Goal: Task Accomplishment & Management: Manage account settings

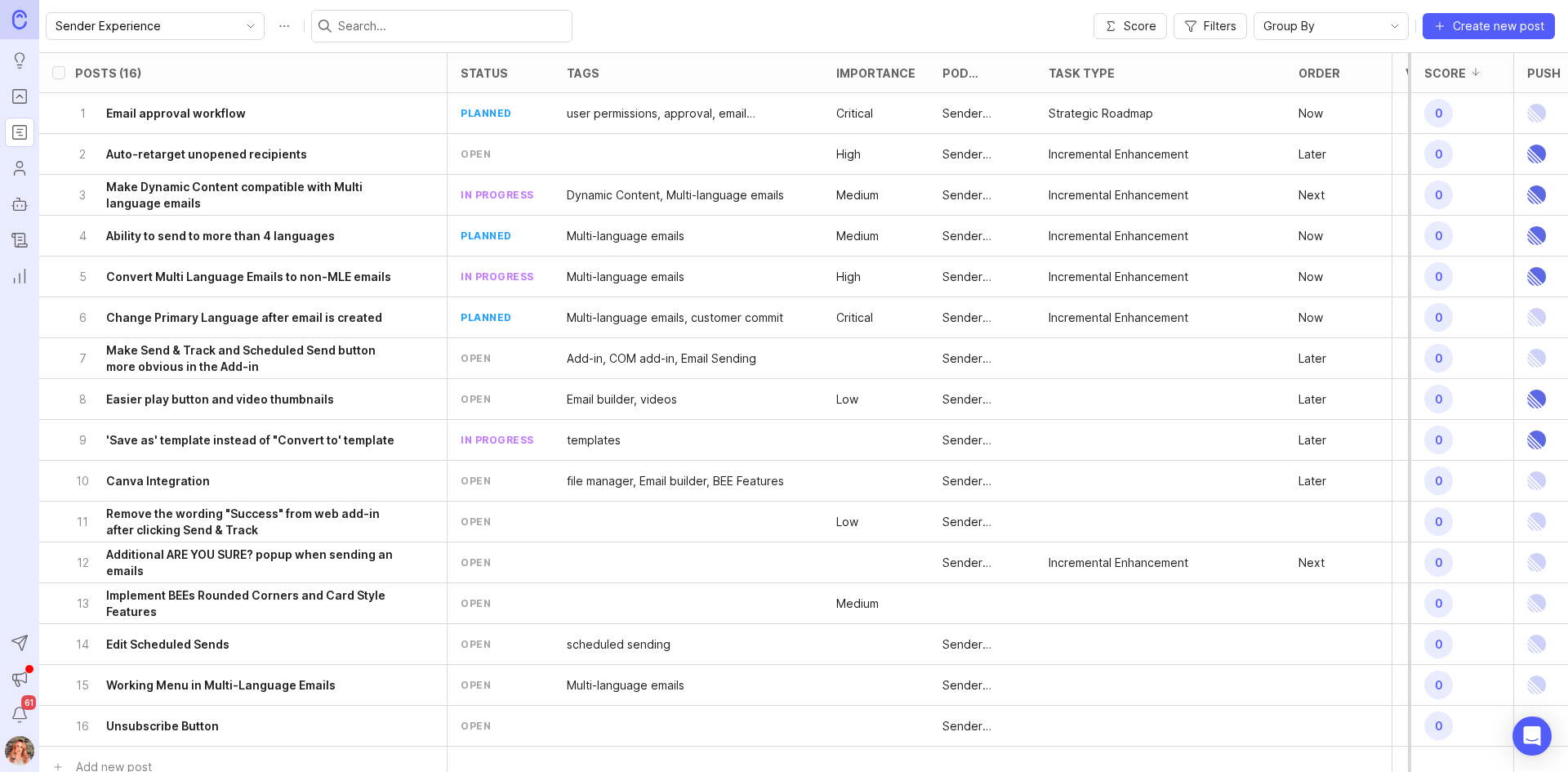
scroll to position [28, 0]
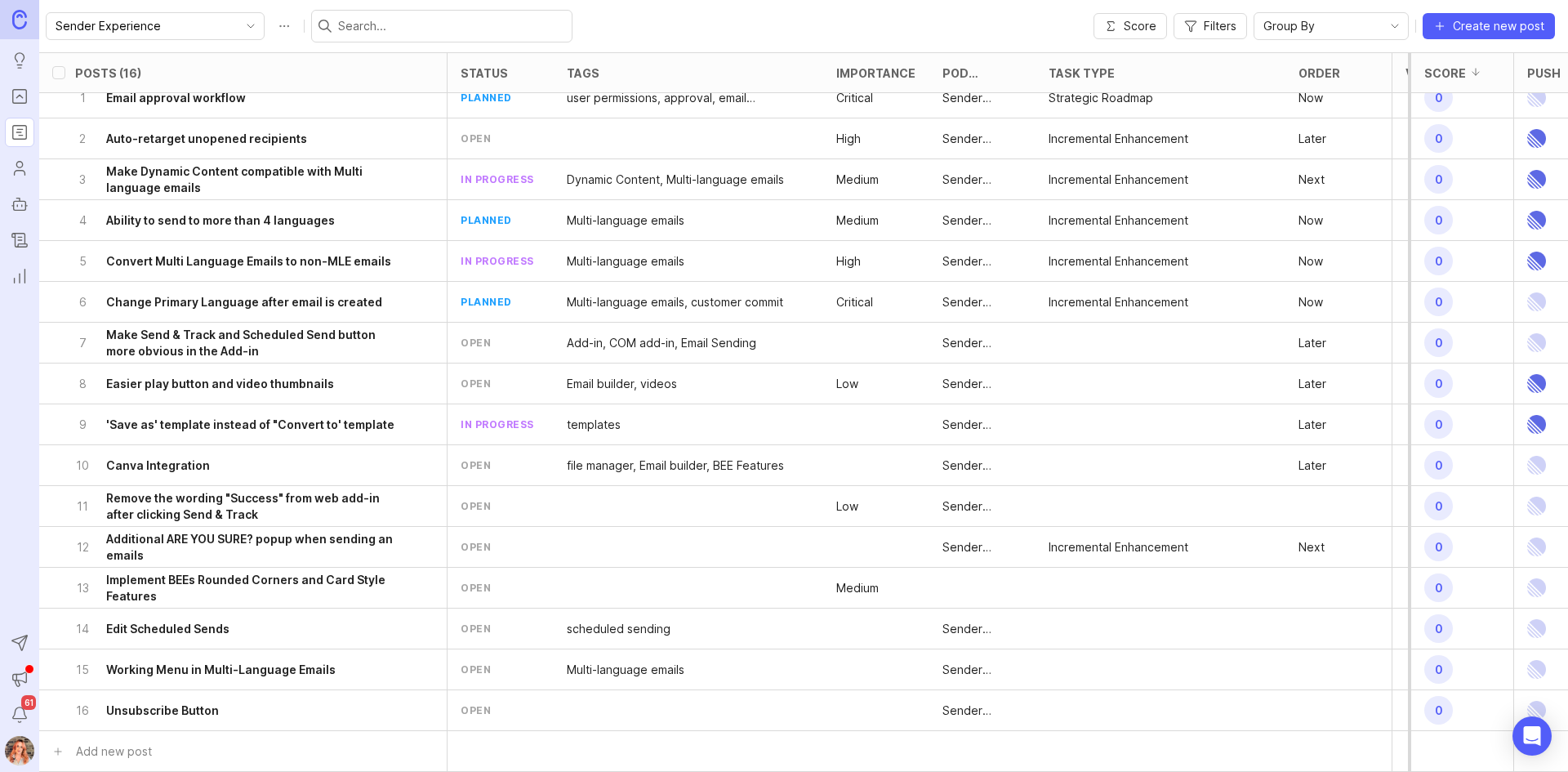
click at [304, 281] on div "6 Change Primary Language after email is created" at bounding box center [238, 301] width 326 height 40
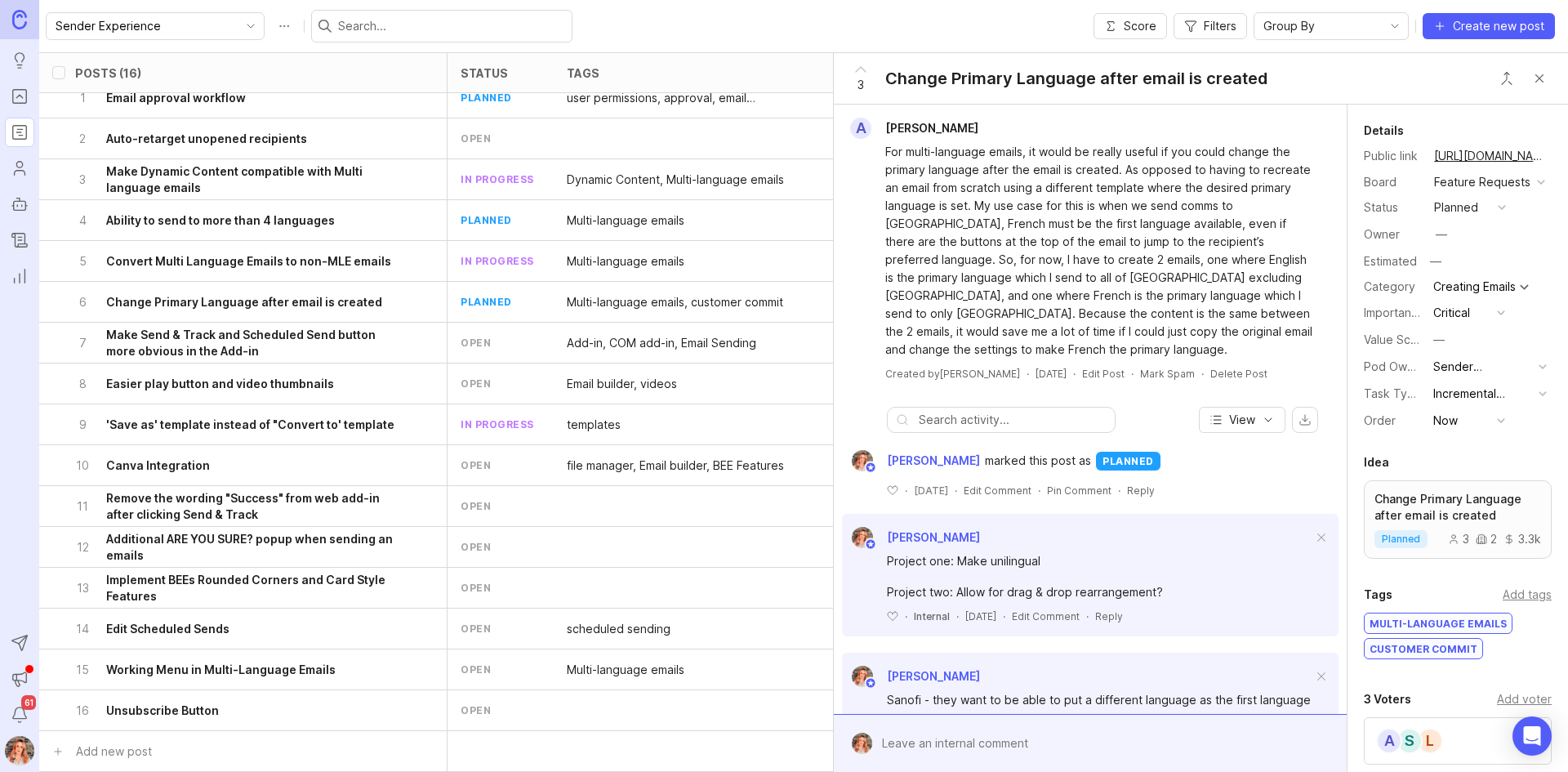
click at [1473, 217] on div "planned" at bounding box center [1456, 207] width 44 height 18
click at [1463, 347] on div "in progress" at bounding box center [1474, 345] width 73 height 14
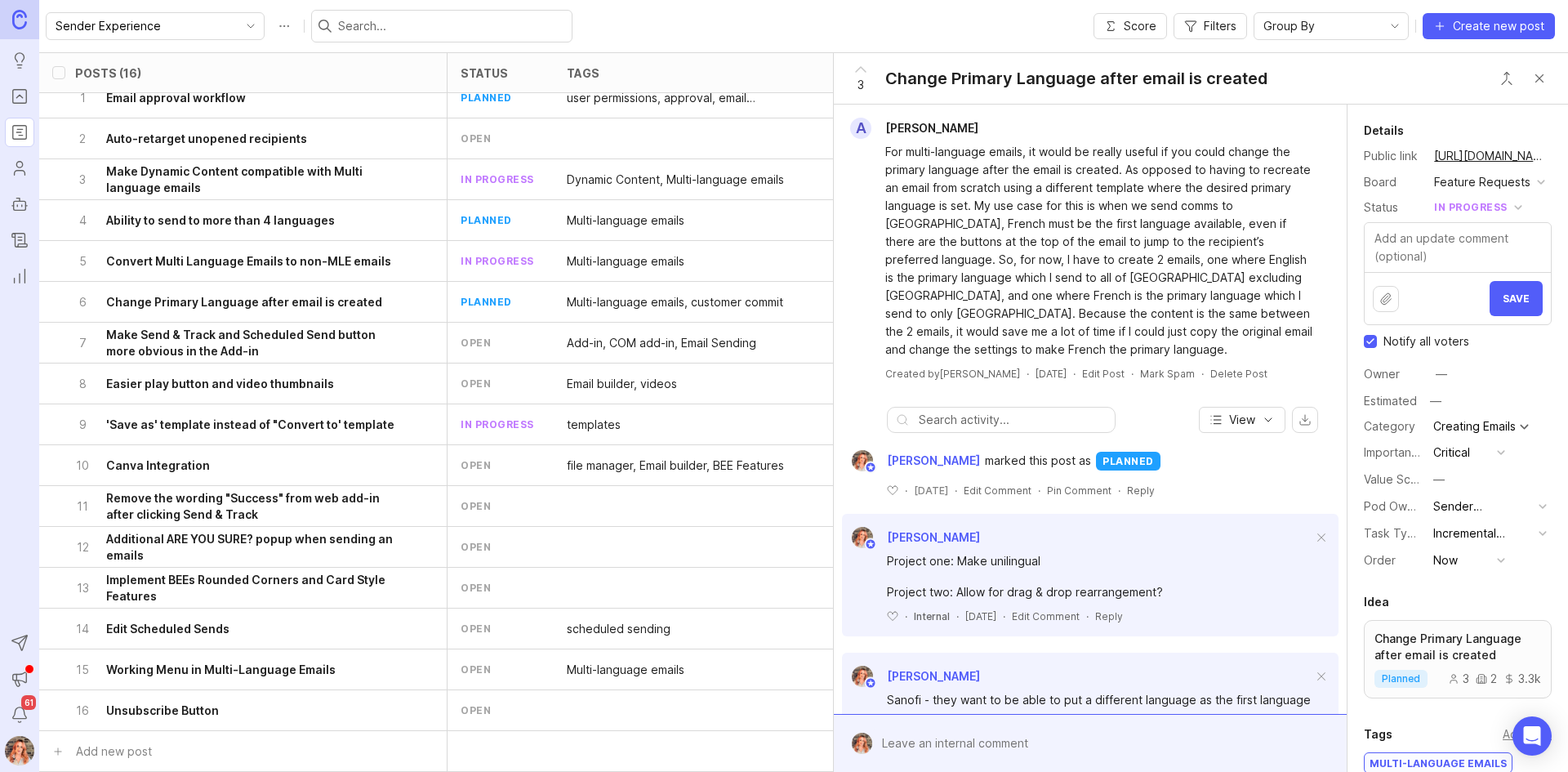
click at [1367, 348] on input "Notify all voters" at bounding box center [1370, 341] width 13 height 13
checkbox input "false"
click at [1502, 305] on span "Save" at bounding box center [1516, 299] width 27 height 12
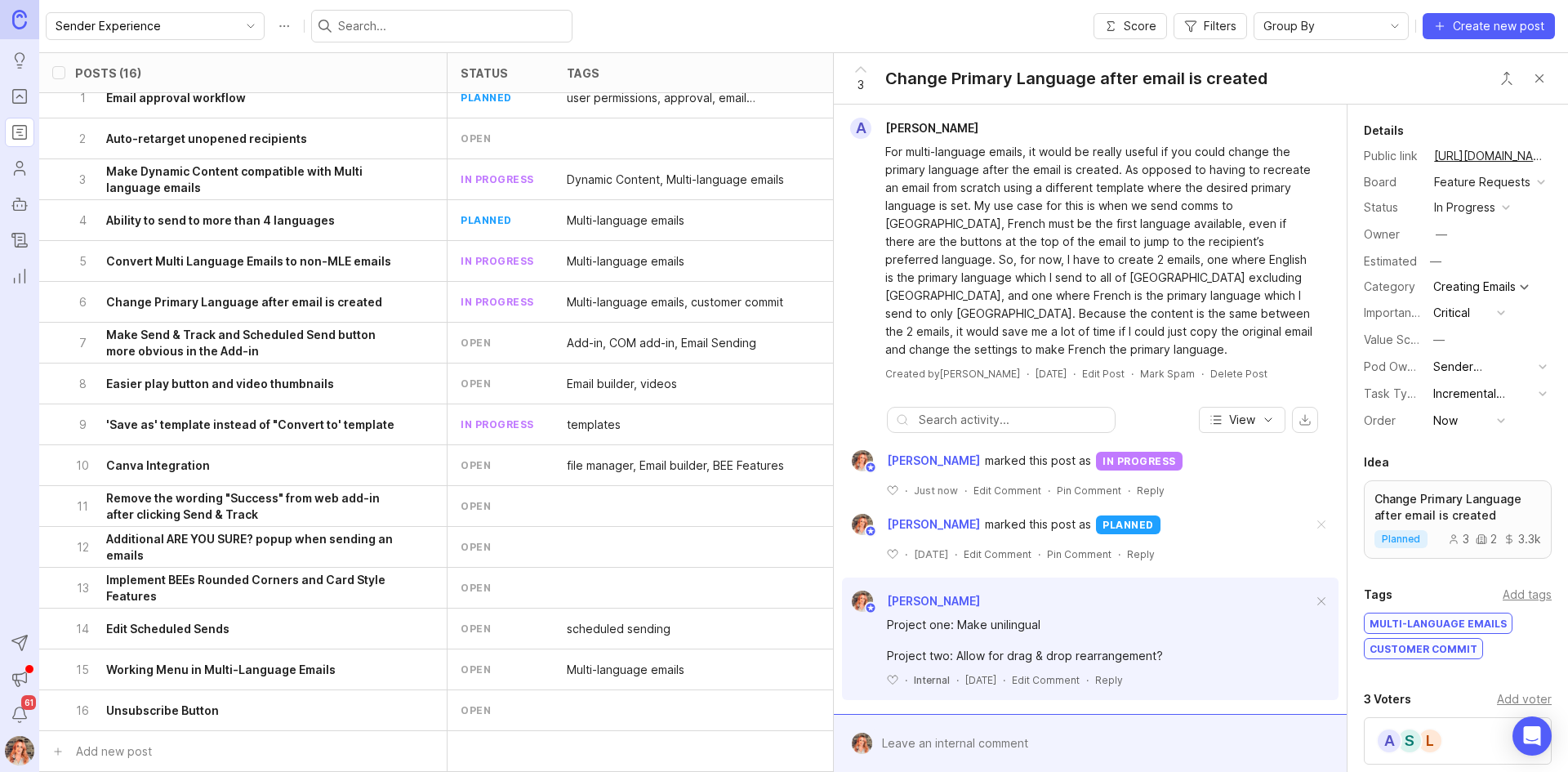
click at [282, 212] on h6 "Ability to send to more than 4 languages" at bounding box center [220, 220] width 229 height 16
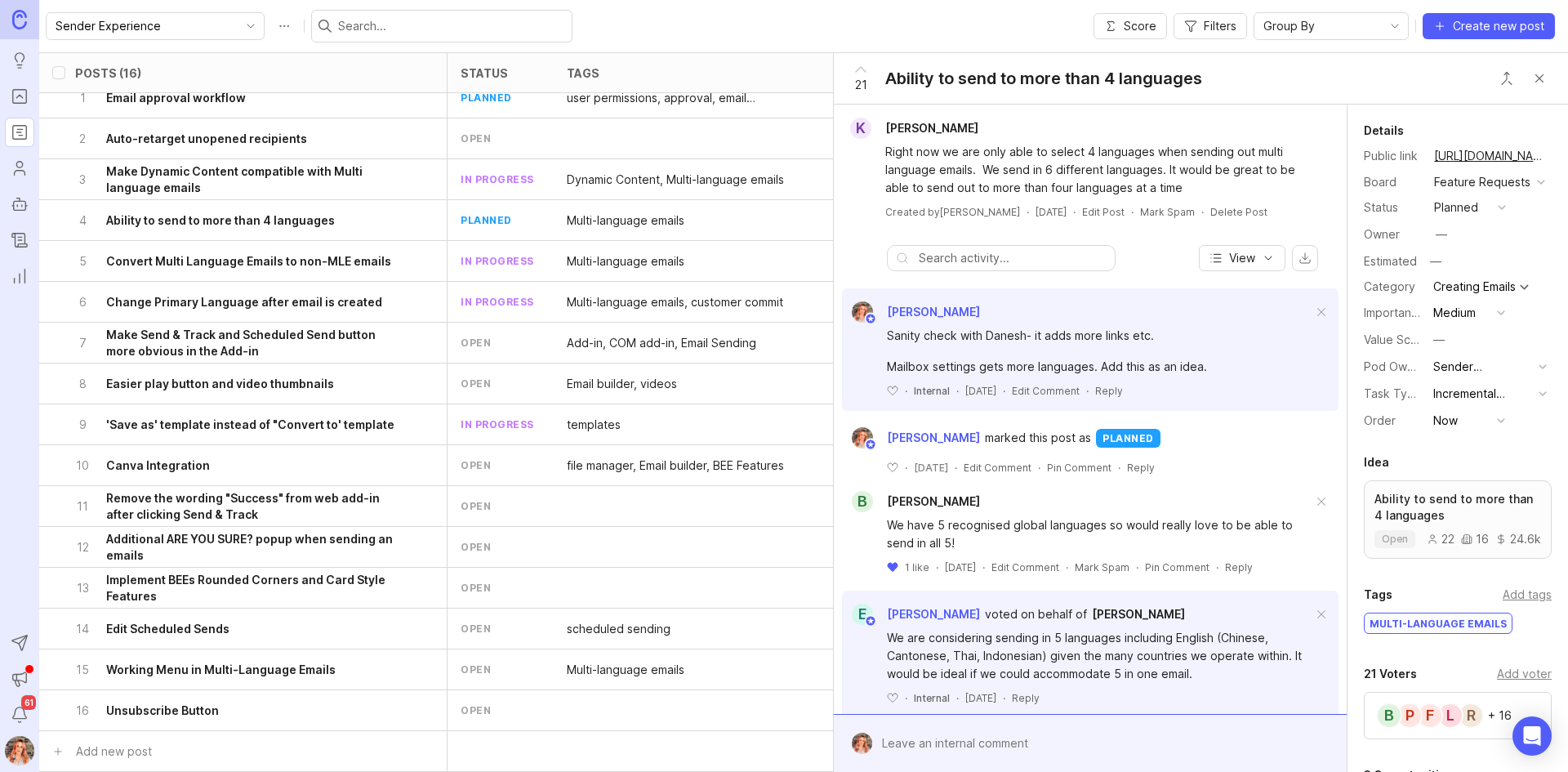
click at [1534, 85] on button "Close button" at bounding box center [1539, 78] width 32 height 32
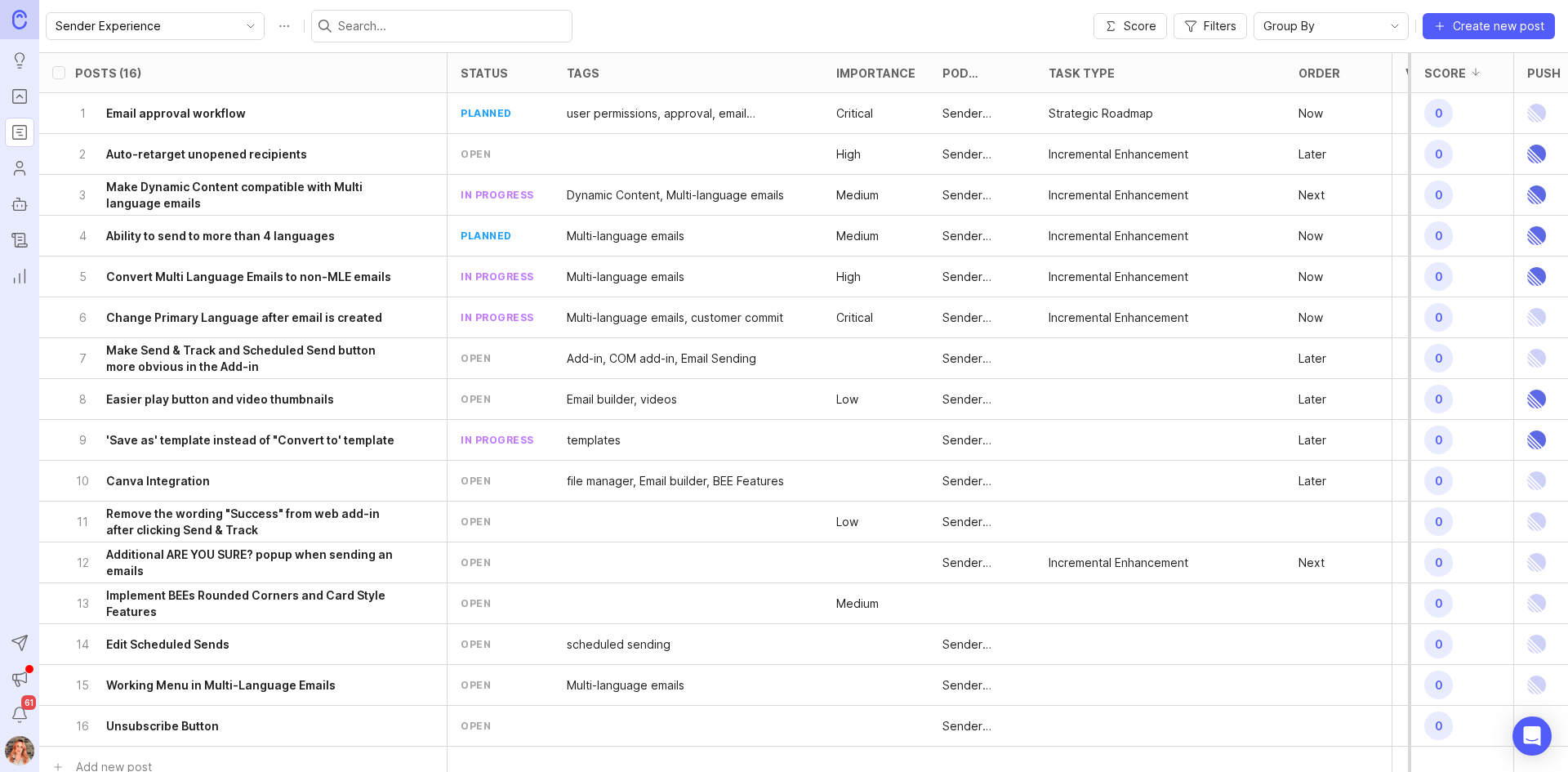
click at [120, 150] on h6 "Auto-retarget unopened recipients" at bounding box center [206, 154] width 201 height 16
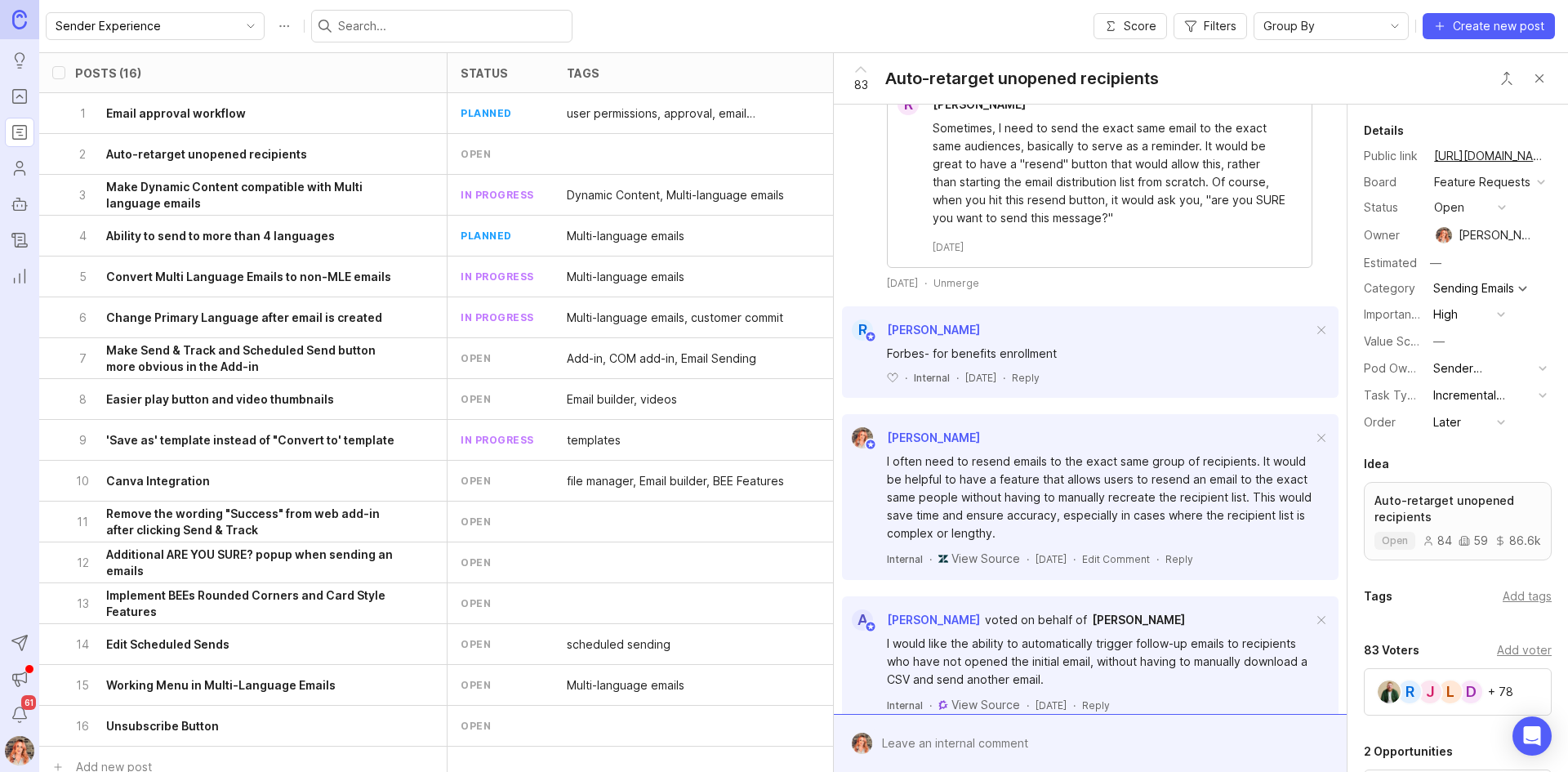
scroll to position [980, 0]
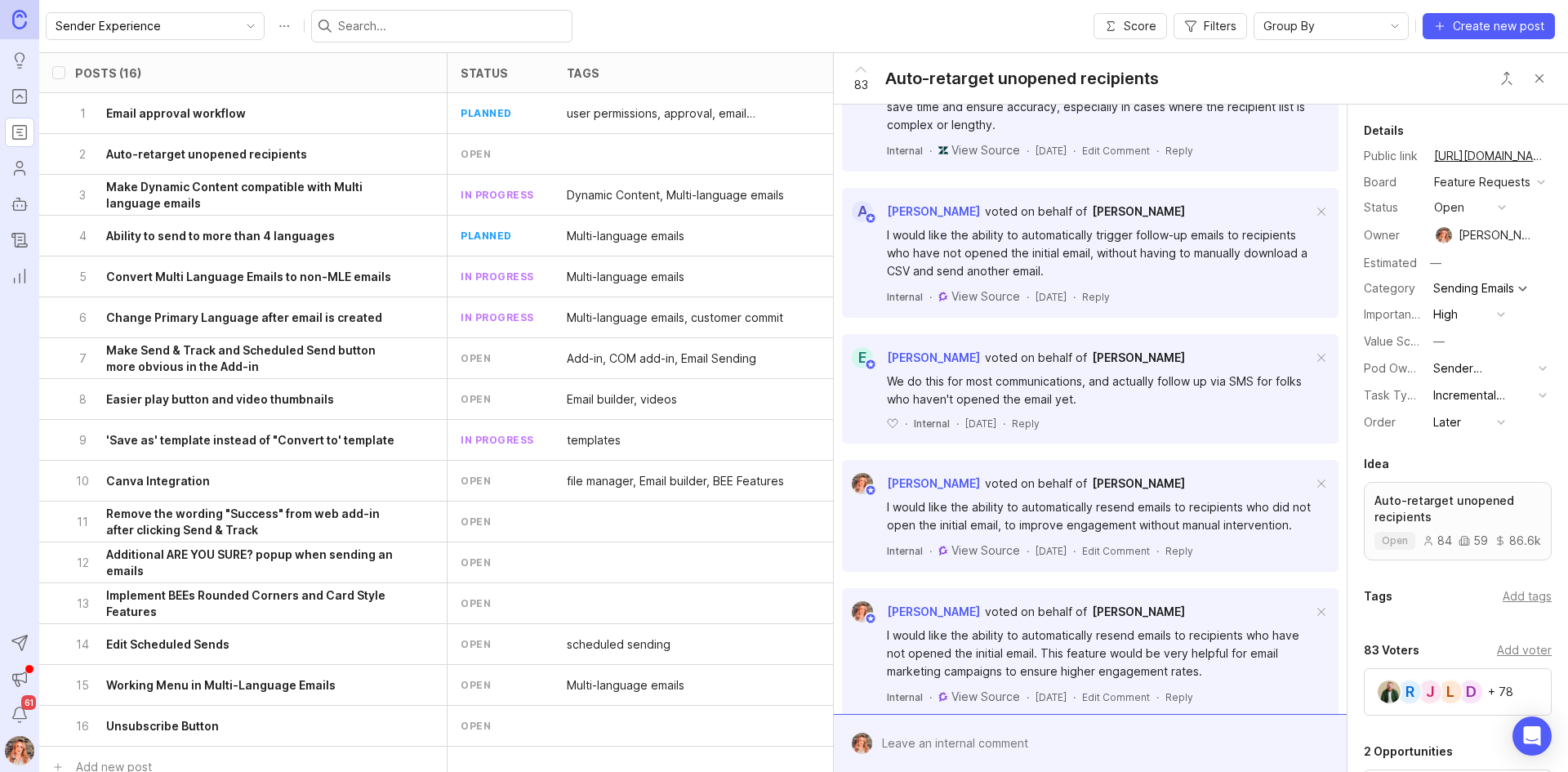
drag, startPoint x: 1542, startPoint y: 84, endPoint x: 1528, endPoint y: 44, distance: 42.4
click at [1543, 84] on button "Close button" at bounding box center [1539, 78] width 32 height 32
